Goal: Navigation & Orientation: Find specific page/section

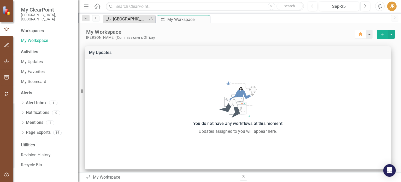
click at [126, 20] on div "[GEOGRAPHIC_DATA] Page" at bounding box center [130, 19] width 34 height 7
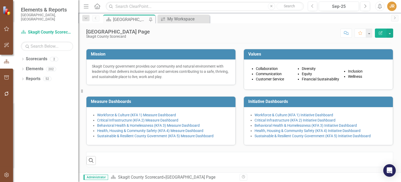
scroll to position [91, 0]
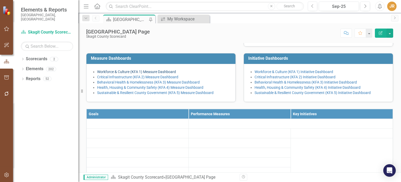
click at [111, 74] on link "Workforce & Culture (KFA 1) Measure Dashboard" at bounding box center [136, 72] width 79 height 4
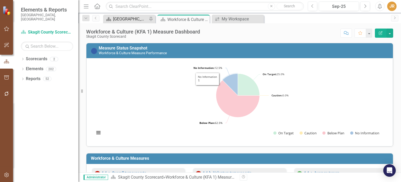
click at [127, 19] on div "[GEOGRAPHIC_DATA] Page" at bounding box center [130, 19] width 34 height 7
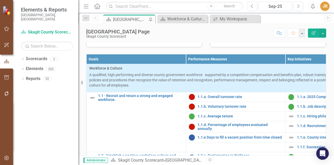
scroll to position [198, 0]
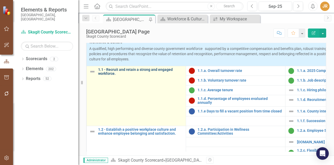
click at [114, 76] on link "1.1 - Recruit and retain a strong and engaged workforce." at bounding box center [140, 72] width 85 height 8
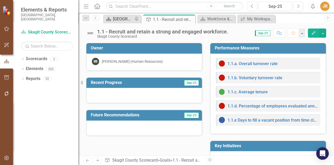
click at [122, 19] on div "[GEOGRAPHIC_DATA] Page" at bounding box center [123, 19] width 20 height 7
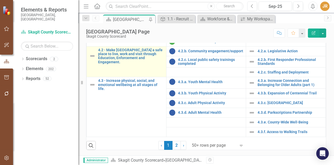
scroll to position [255, 0]
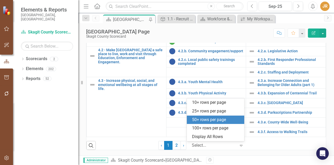
click at [221, 146] on div at bounding box center [214, 145] width 44 height 7
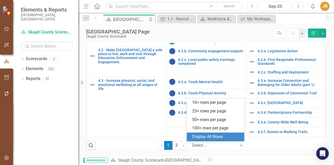
click at [213, 137] on div "Display All Rows" at bounding box center [216, 137] width 49 height 6
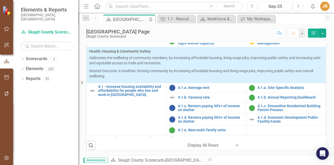
scroll to position [488, 0]
